Goal: Task Accomplishment & Management: Manage account settings

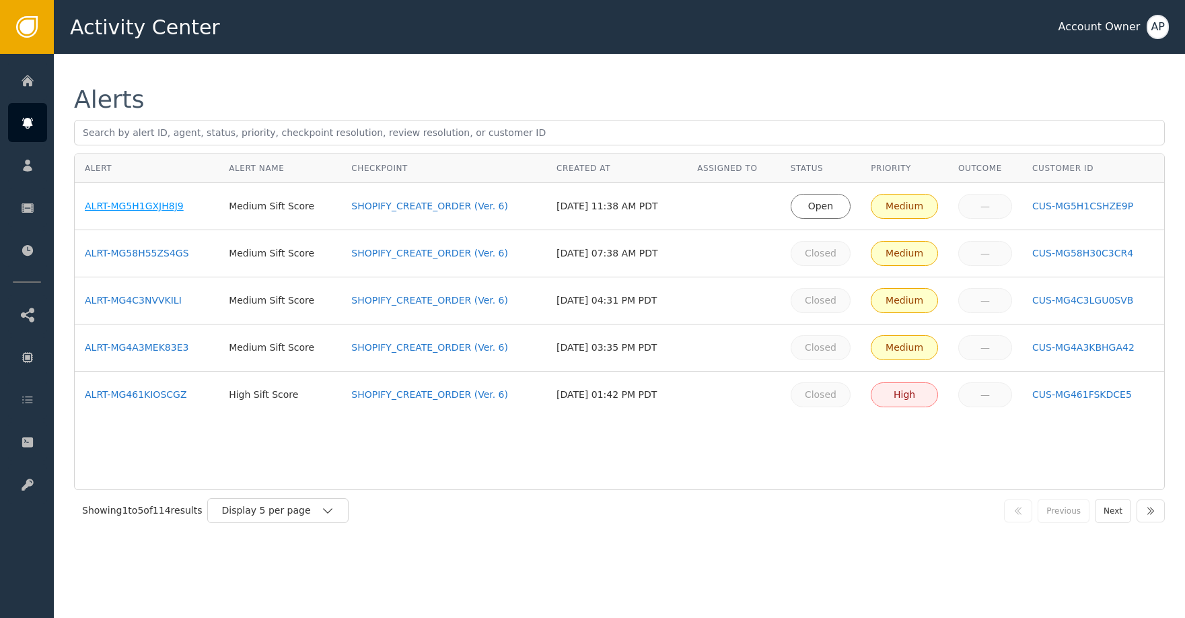
click at [124, 209] on div "ALRT-MG5H1GXJH8J9" at bounding box center [147, 206] width 124 height 14
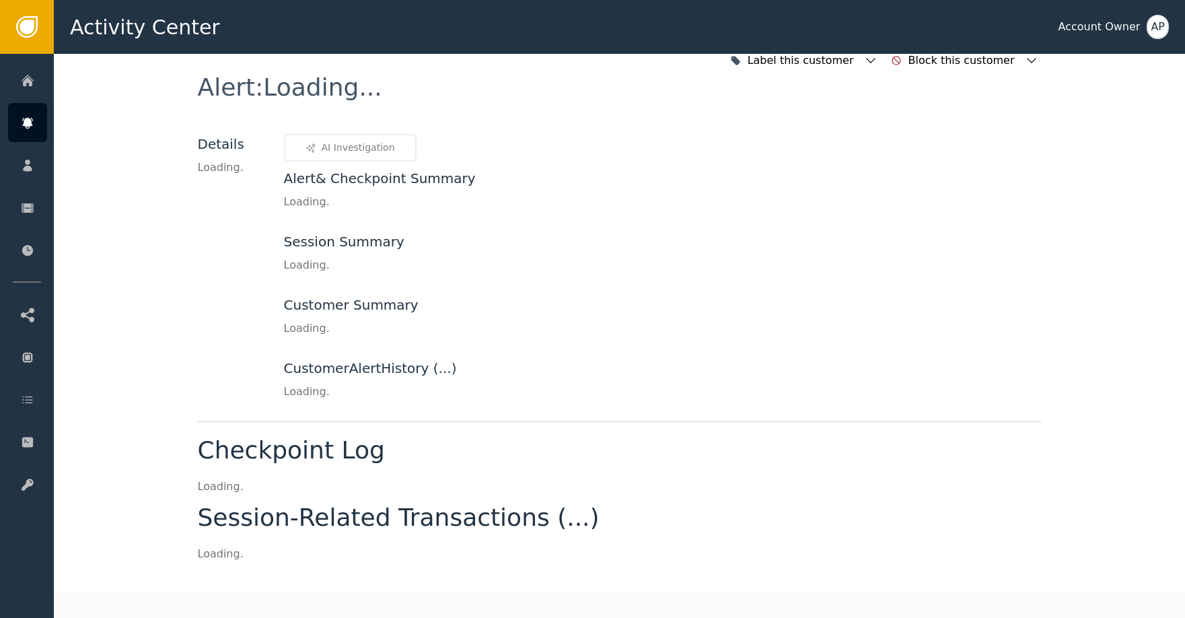
scroll to position [17, 0]
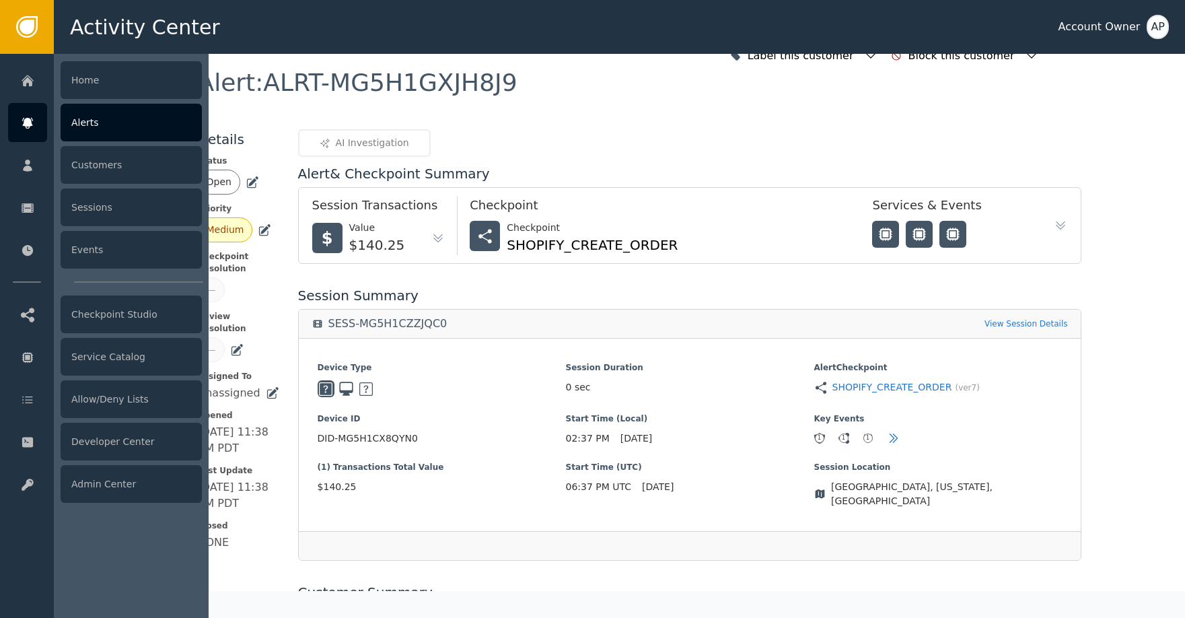
click at [38, 118] on div at bounding box center [27, 122] width 39 height 39
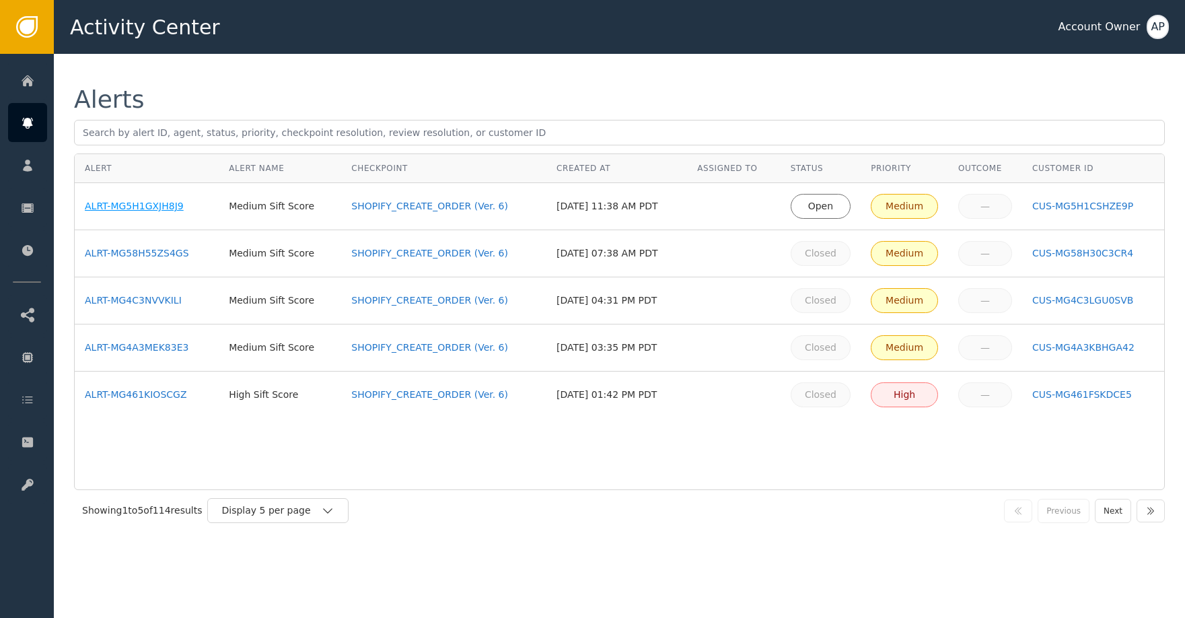
click at [153, 201] on div "ALRT-MG5H1GXJH8J9" at bounding box center [147, 206] width 124 height 14
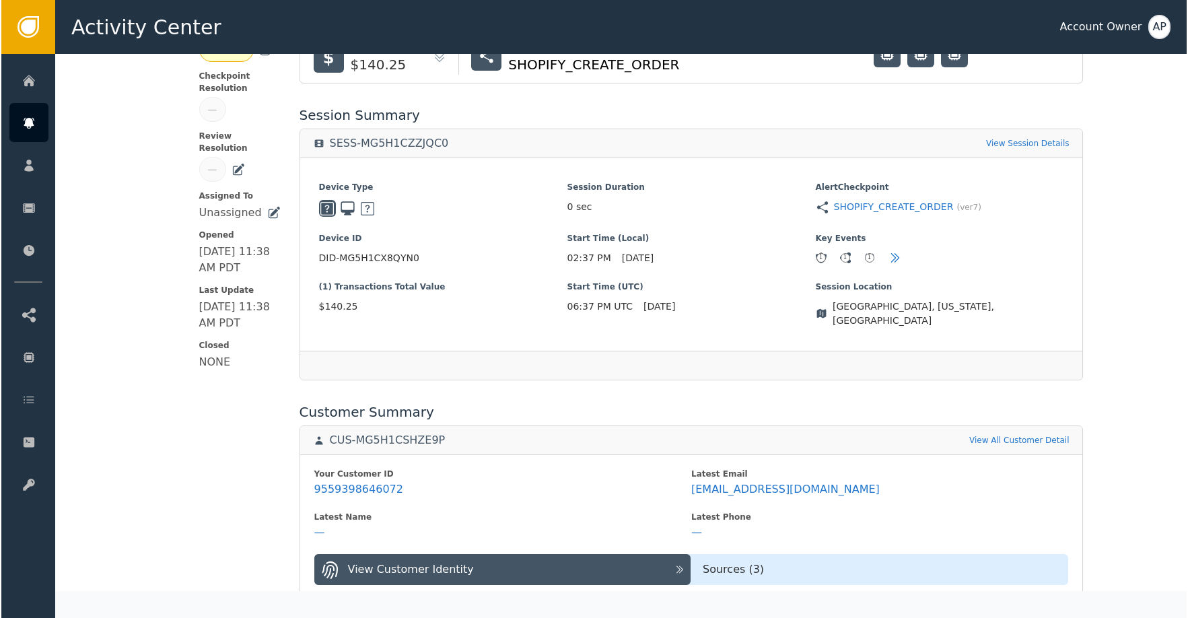
scroll to position [436, 0]
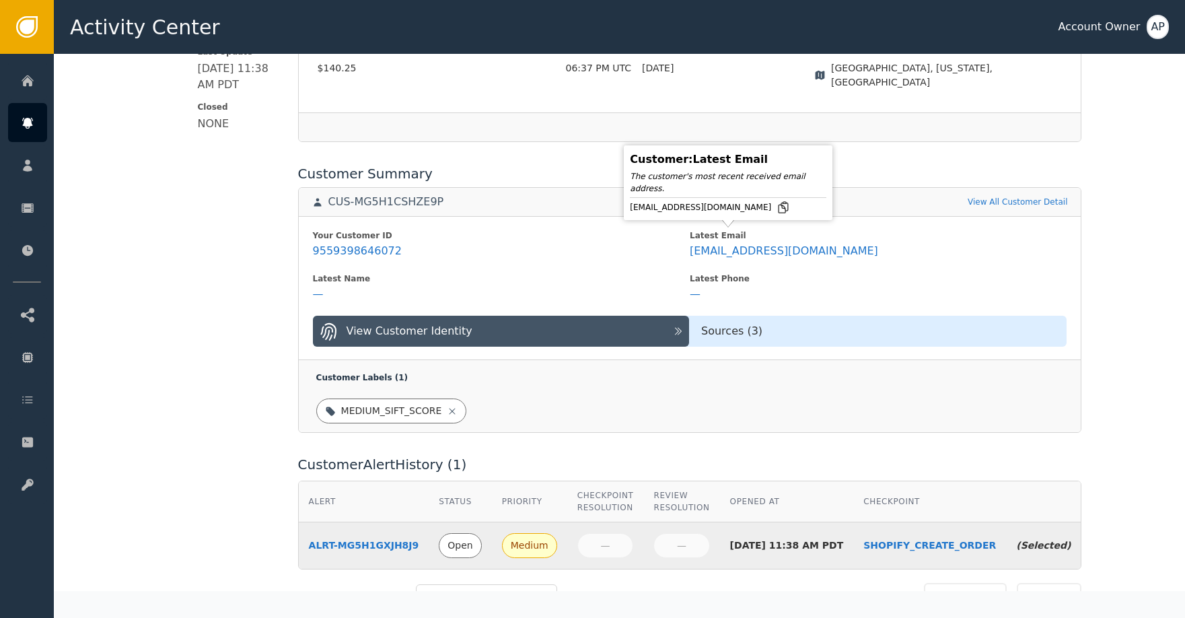
click at [728, 214] on div "Customer : Latest Email The customer's most recent received email address. [EMA…" at bounding box center [728, 183] width 202 height 68
click at [779, 209] on icon at bounding box center [783, 207] width 9 height 11
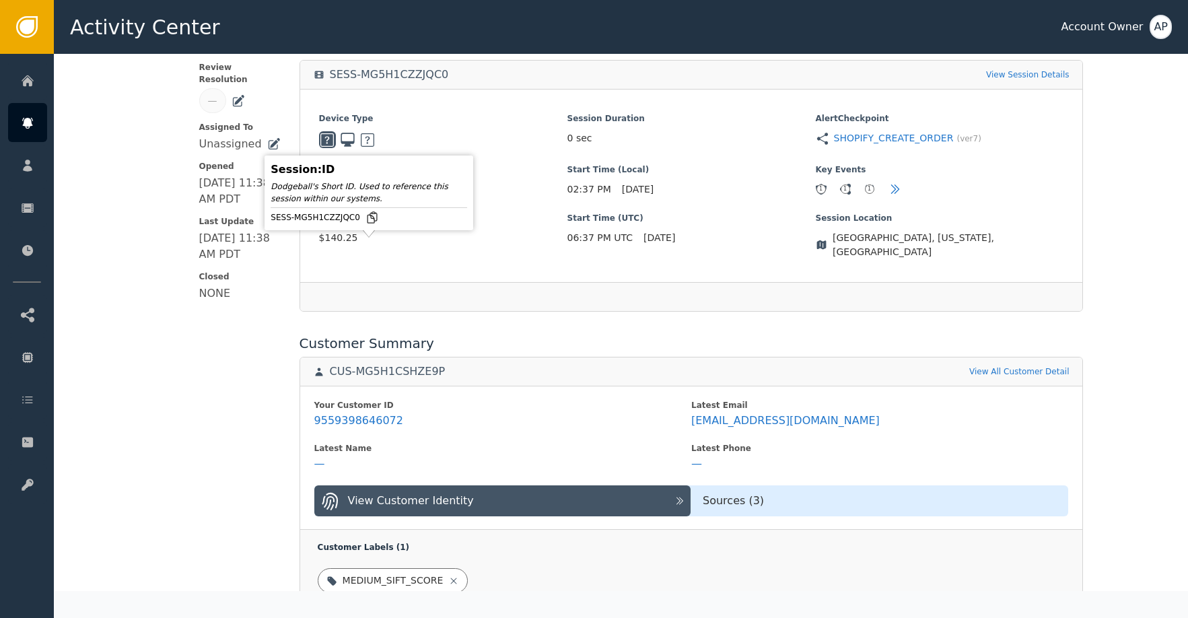
scroll to position [0, 0]
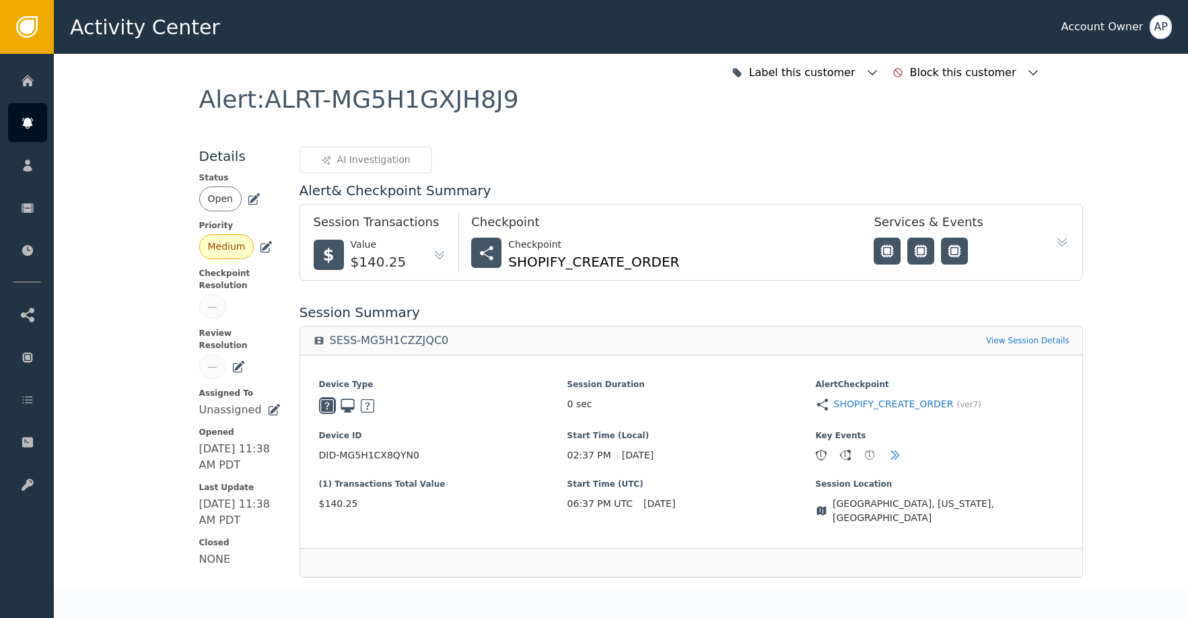
drag, startPoint x: 248, startPoint y: 203, endPoint x: 269, endPoint y: 224, distance: 29.5
click at [248, 203] on icon at bounding box center [253, 199] width 13 height 13
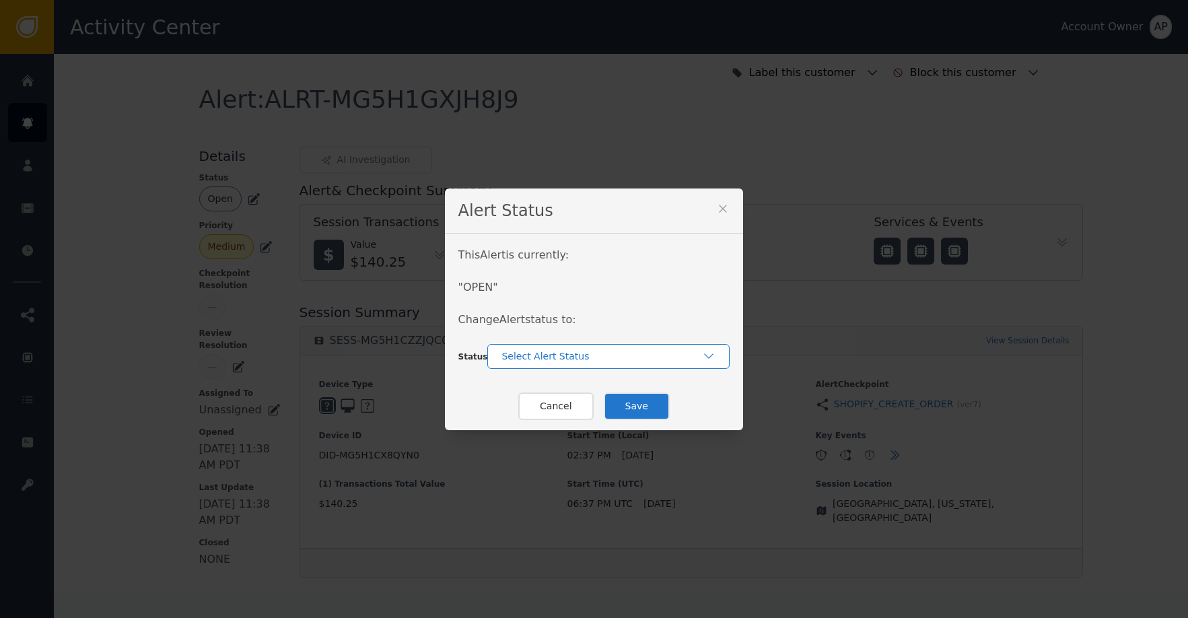
click at [547, 359] on div "Select Alert Status" at bounding box center [602, 356] width 201 height 14
click at [555, 411] on div "Closed" at bounding box center [608, 412] width 215 height 14
click at [610, 403] on button "Save" at bounding box center [637, 406] width 66 height 28
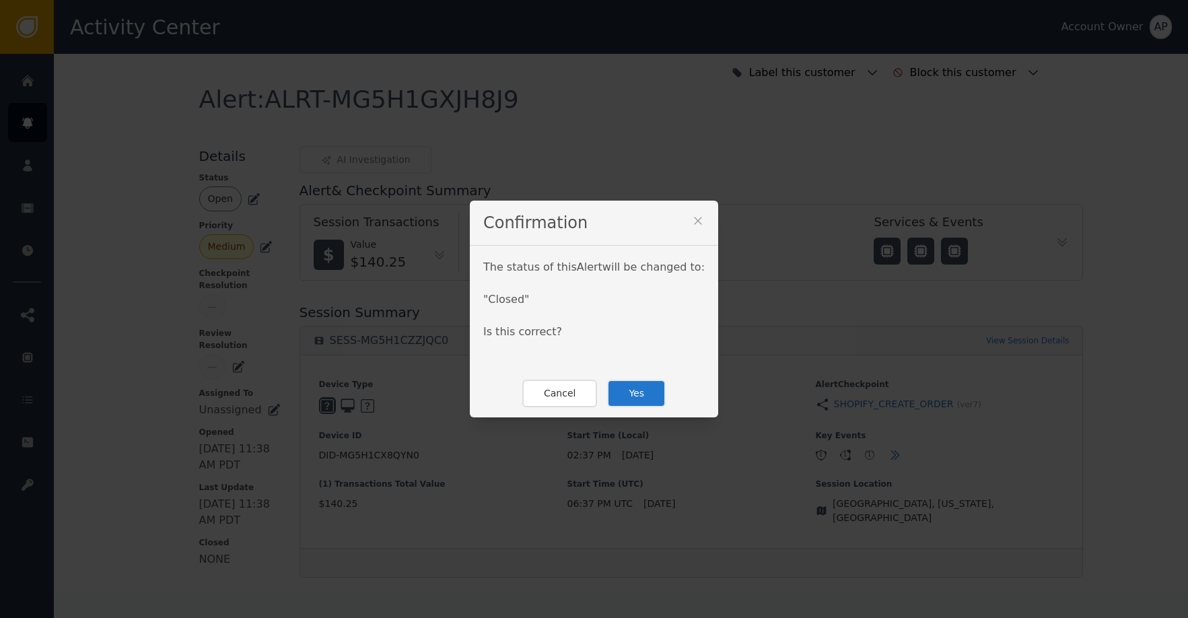
drag, startPoint x: 656, startPoint y: 394, endPoint x: 648, endPoint y: 392, distance: 9.2
click at [655, 394] on button "Yes" at bounding box center [636, 394] width 59 height 28
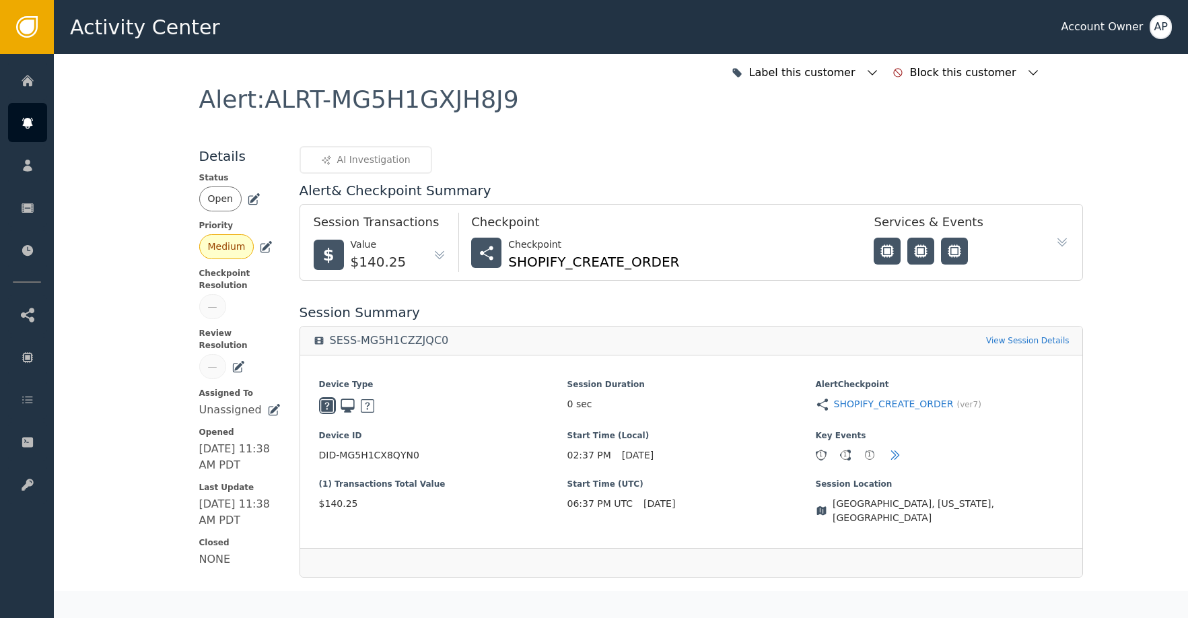
click at [647, 391] on div "Session Duration 0 sec" at bounding box center [691, 396] width 248 height 36
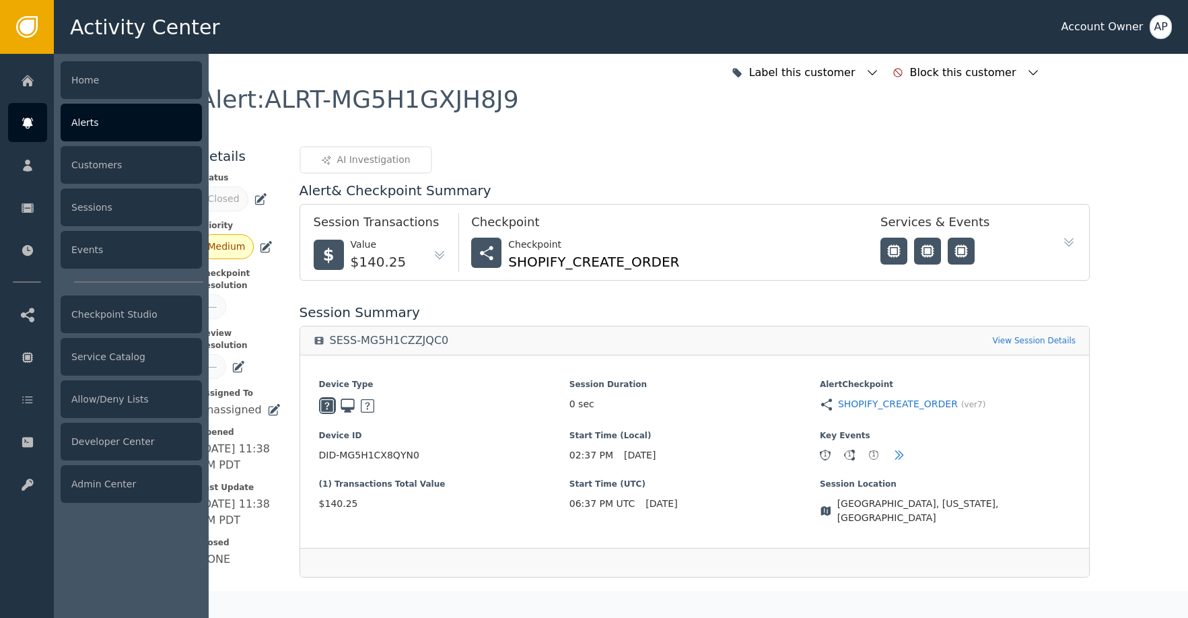
click at [44, 116] on div at bounding box center [27, 122] width 39 height 39
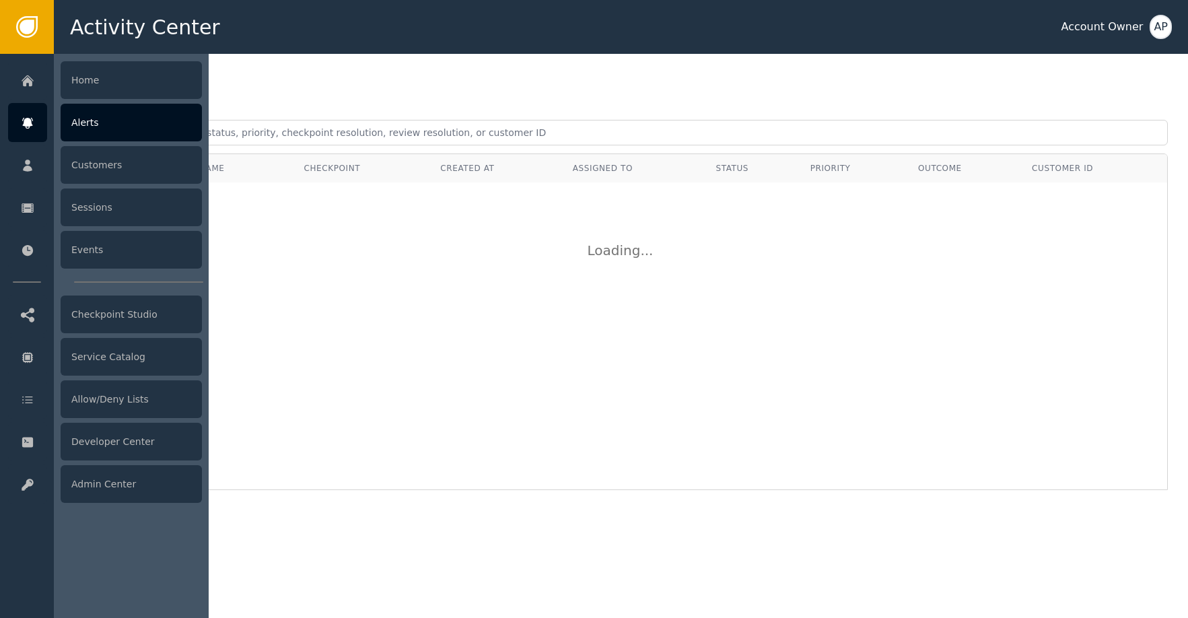
click at [118, 123] on div "Alerts" at bounding box center [131, 123] width 141 height 38
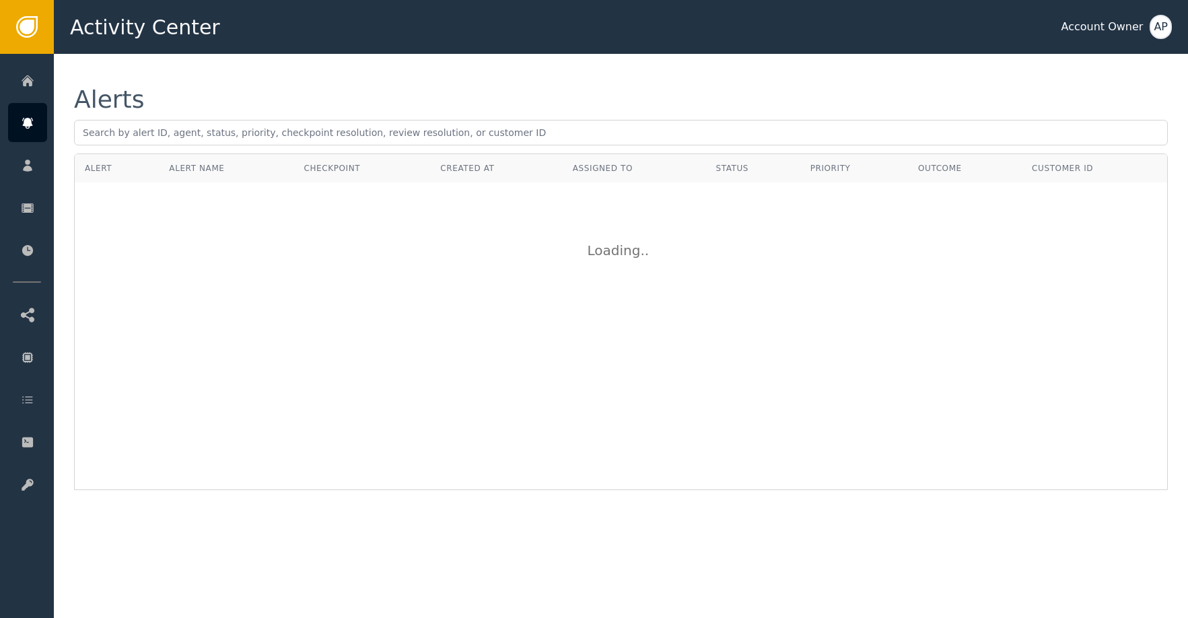
drag, startPoint x: 415, startPoint y: 97, endPoint x: 407, endPoint y: 96, distance: 8.8
click at [408, 97] on div "Alerts" at bounding box center [621, 100] width 1094 height 24
